Goal: Task Accomplishment & Management: Manage account settings

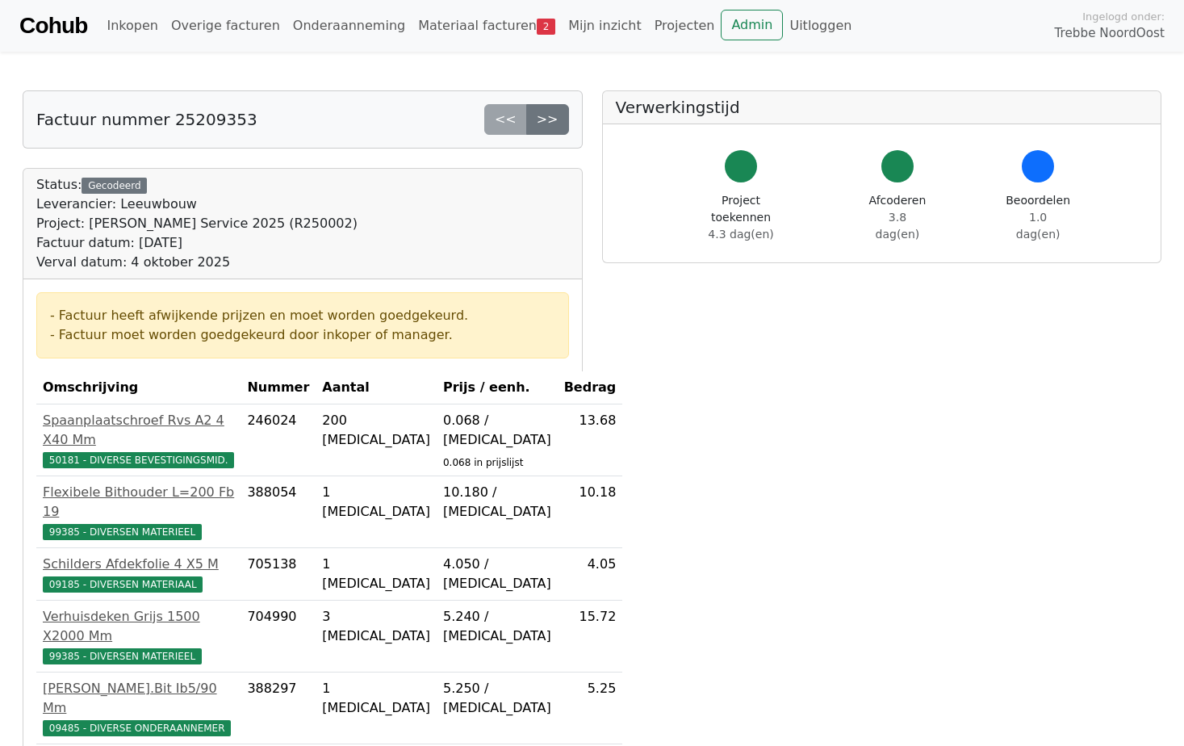
scroll to position [451, 0]
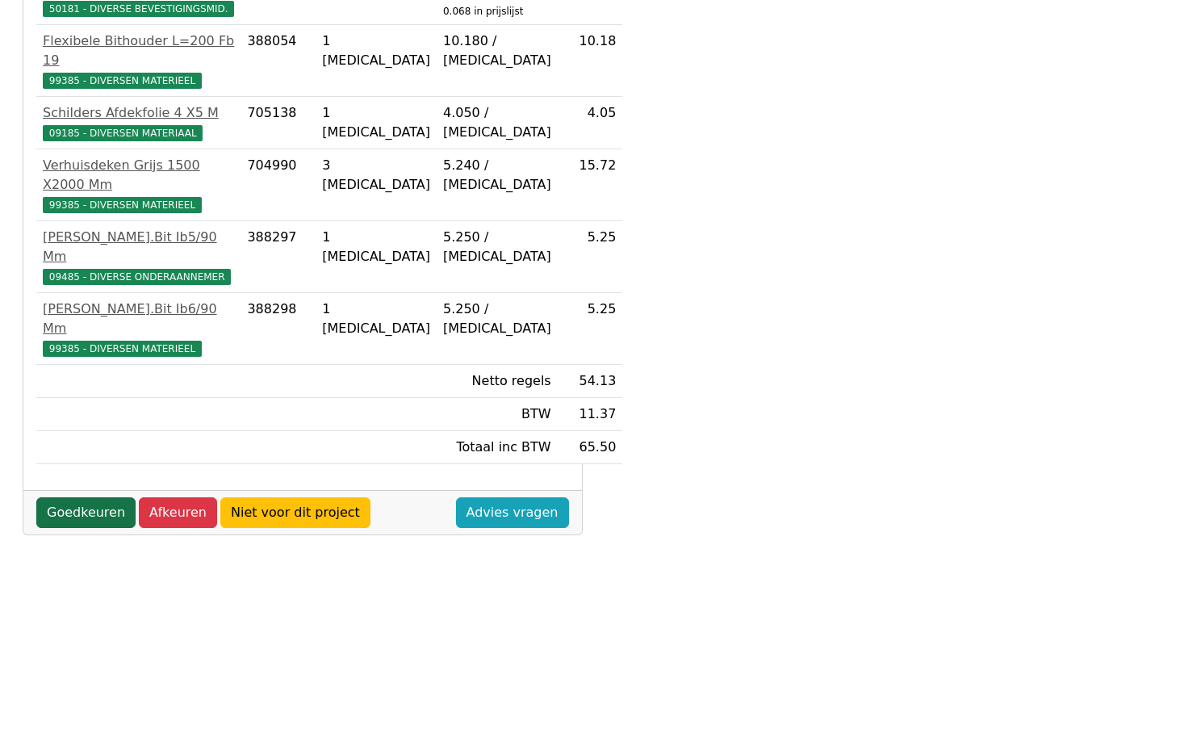
click at [96, 497] on link "Goedkeuren" at bounding box center [85, 512] width 99 height 31
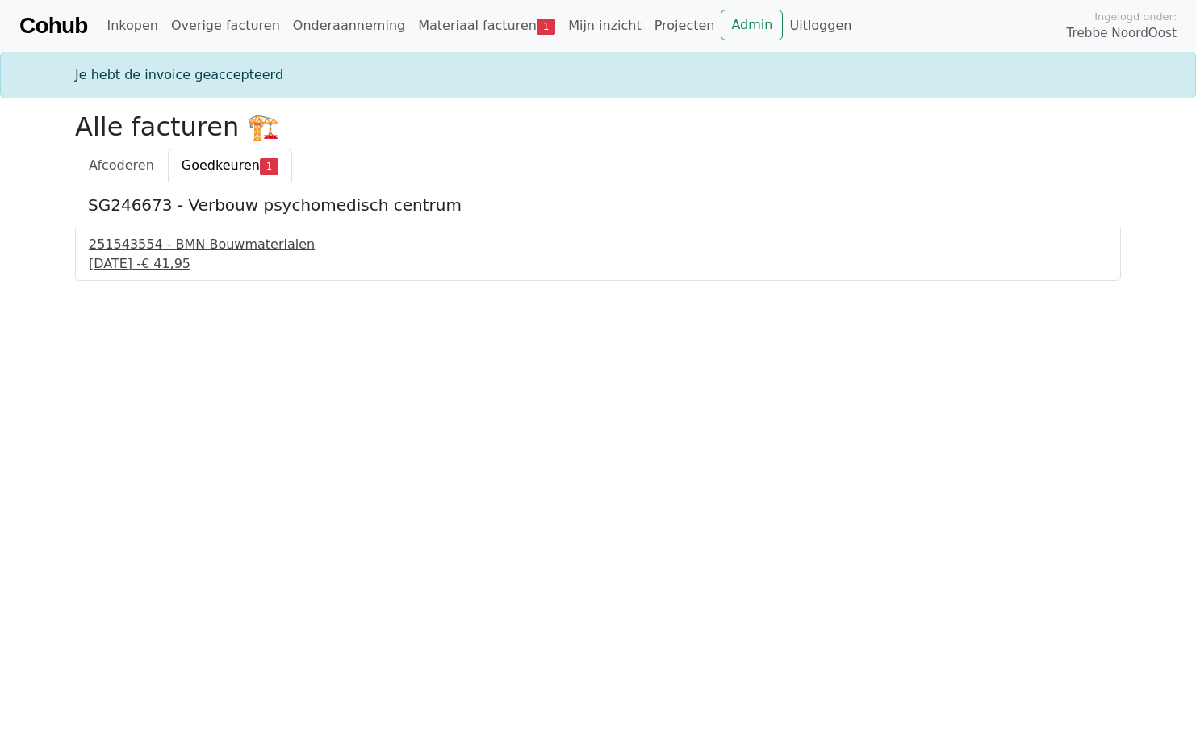
click at [192, 261] on div "[DATE] - € 41,95" at bounding box center [598, 263] width 1019 height 19
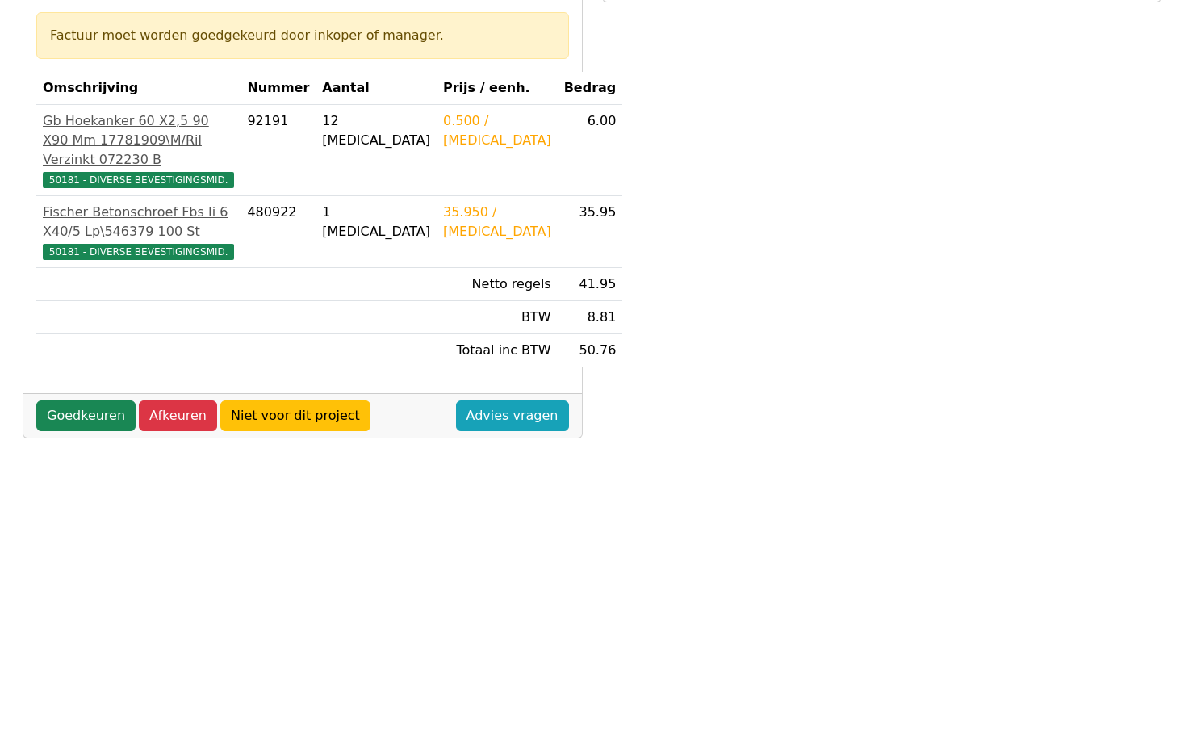
scroll to position [323, 0]
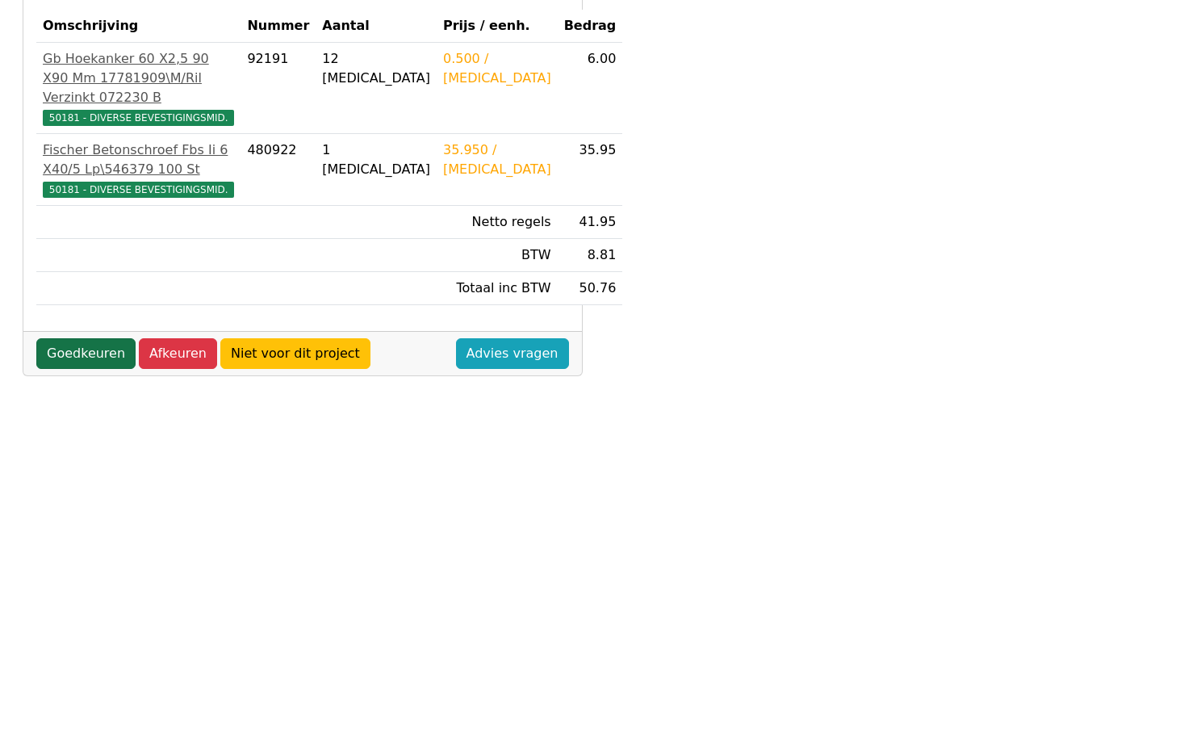
click at [81, 369] on link "Goedkeuren" at bounding box center [85, 353] width 99 height 31
